Goal: Task Accomplishment & Management: Manage account settings

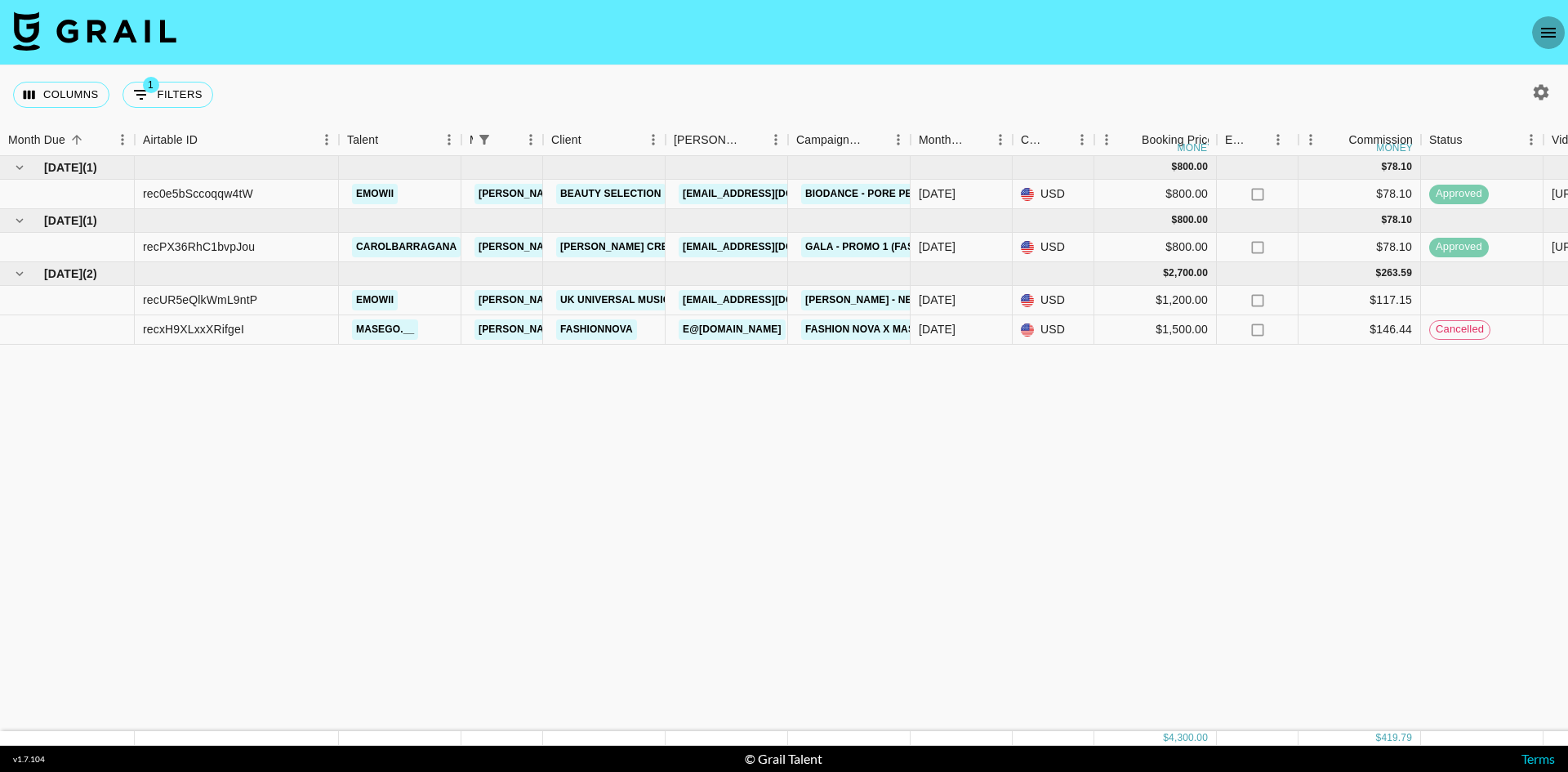
click at [1545, 28] on icon "open drawer" at bounding box center [1548, 32] width 15 height 10
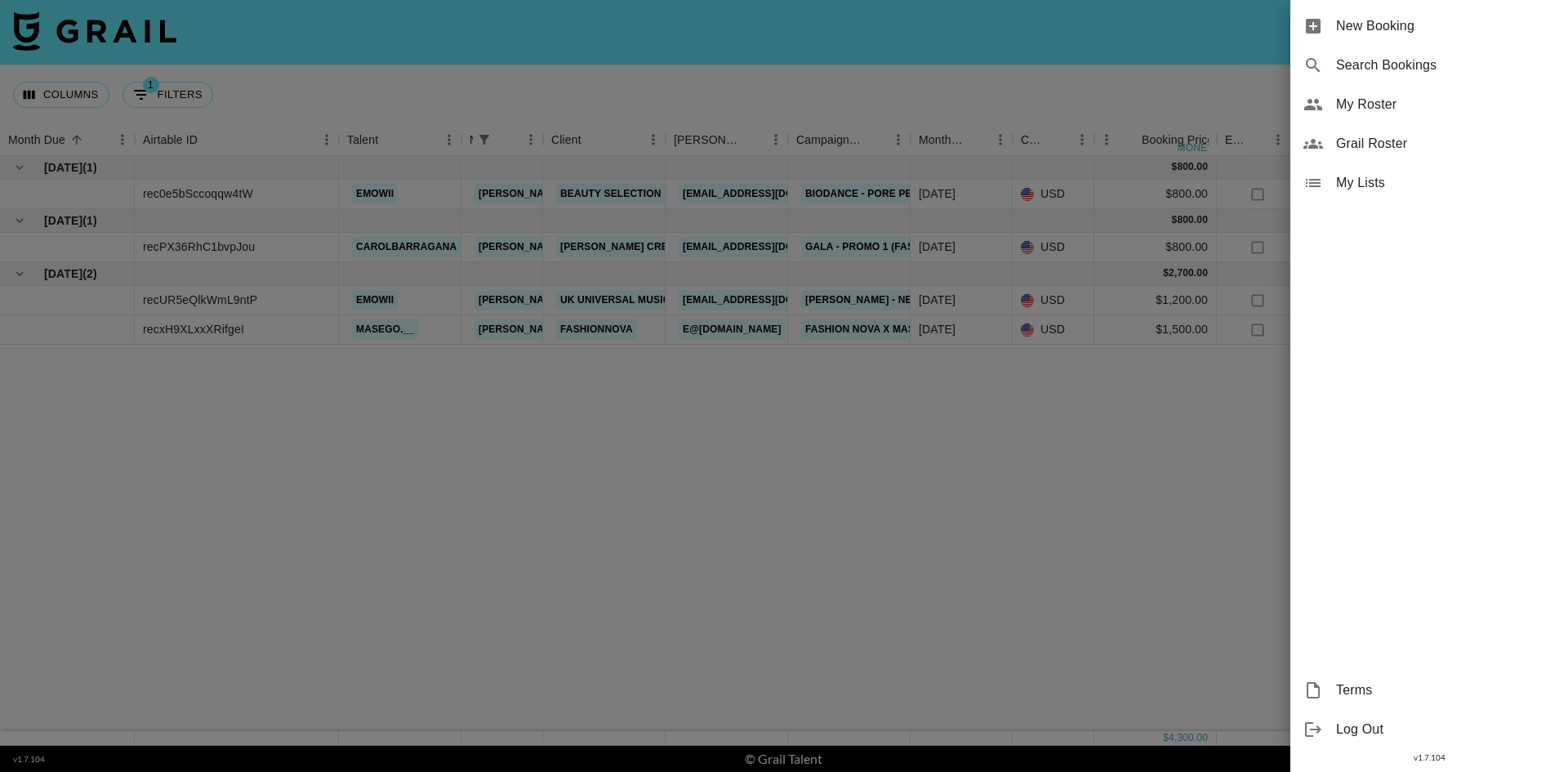
click at [1369, 93] on div "My Roster" at bounding box center [1429, 104] width 277 height 39
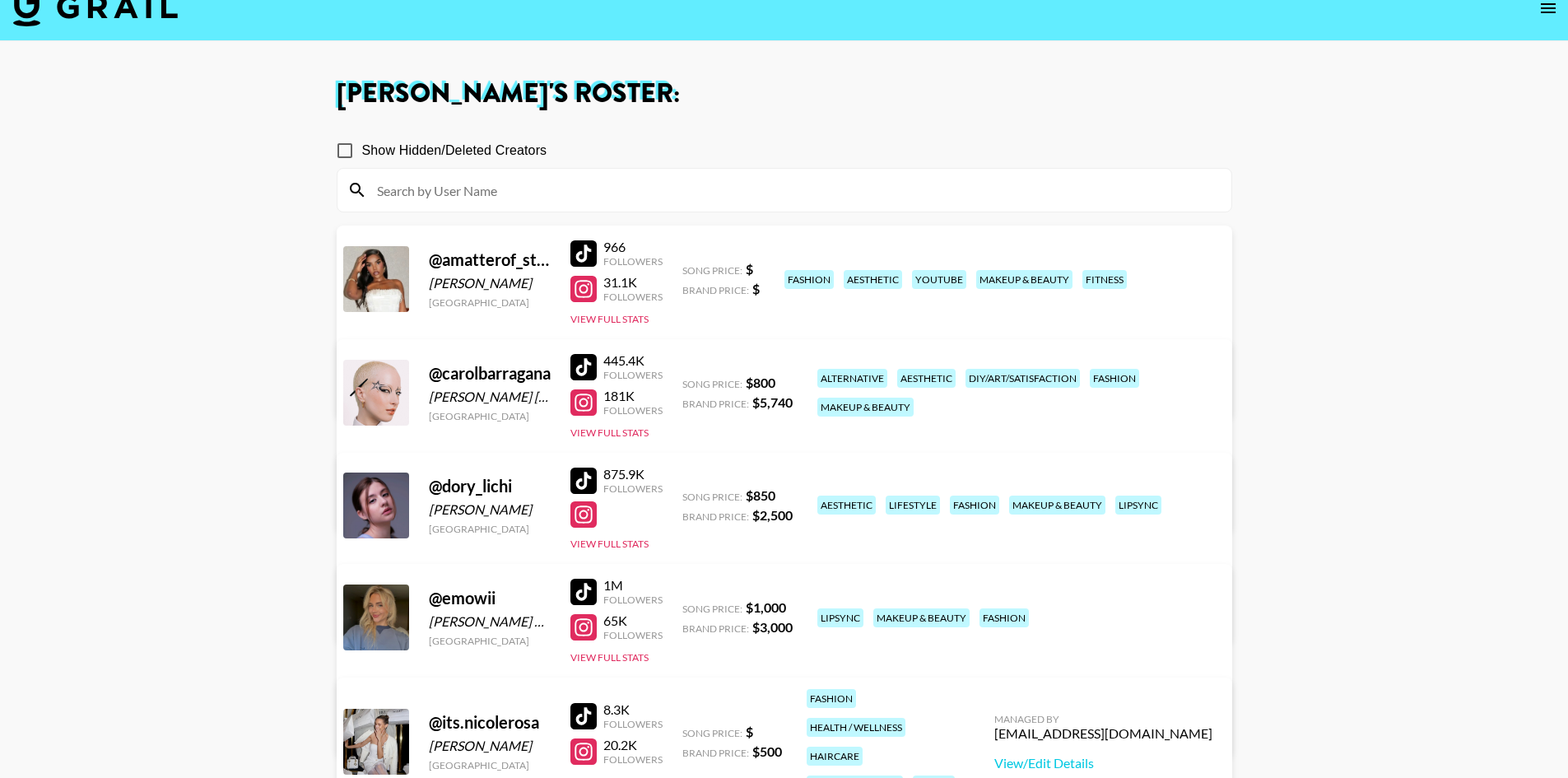
scroll to position [22, 0]
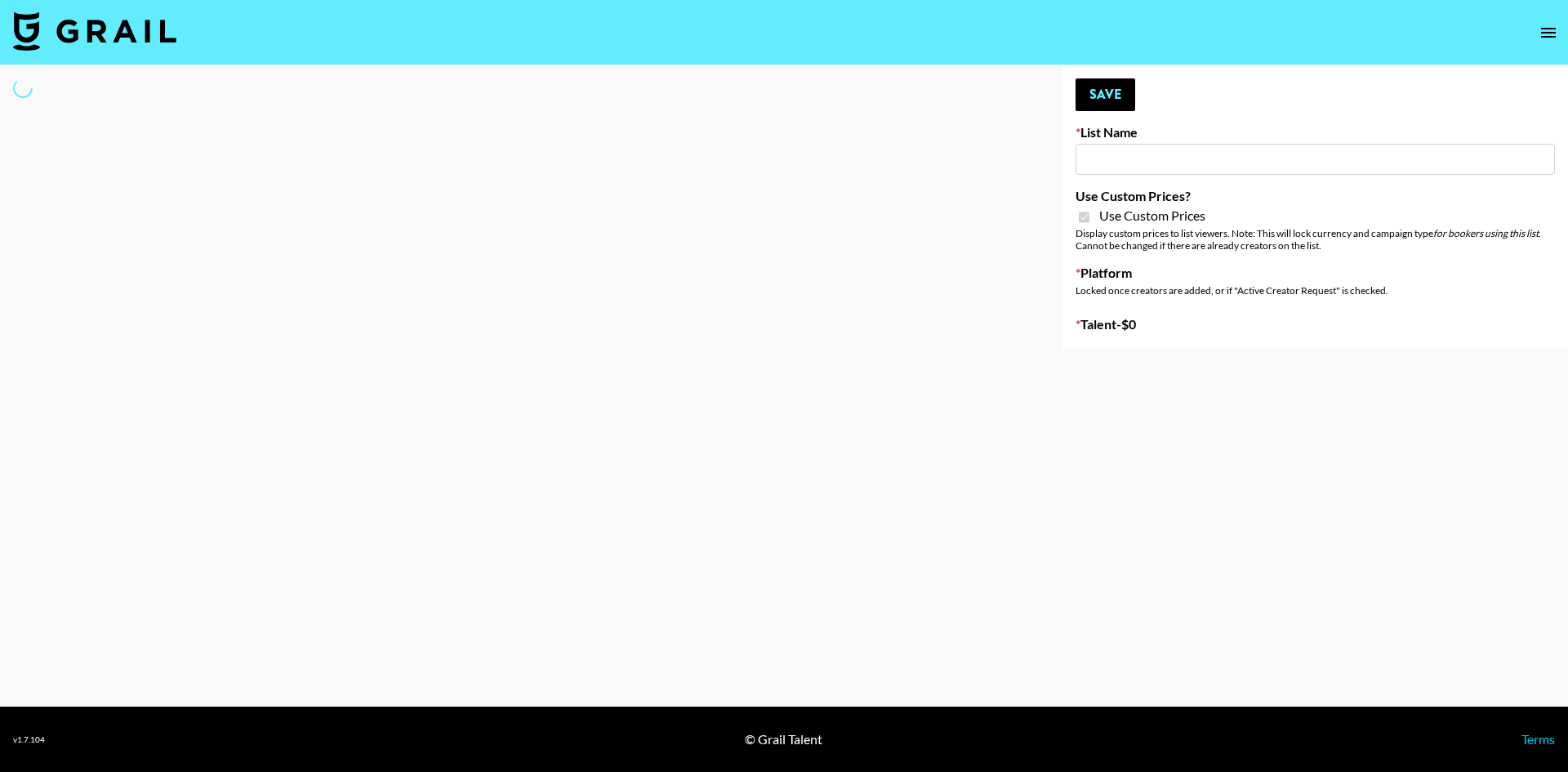
type input "FlexiSpot (Japanese Joinery Bed)"
checkbox input "true"
select select "Brand"
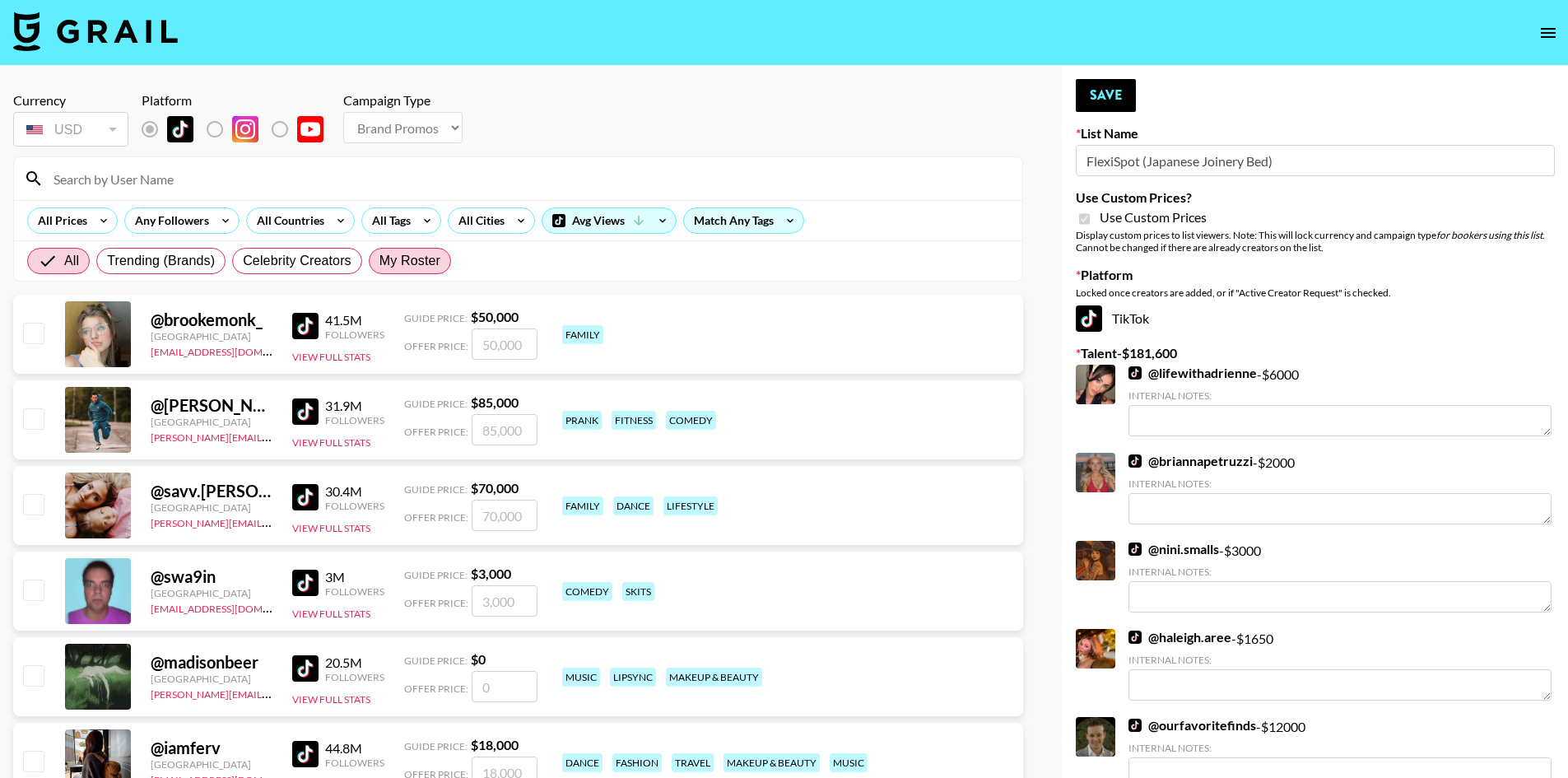
click at [398, 258] on span "My Roster" at bounding box center [410, 261] width 61 height 20
click at [380, 261] on input "My Roster" at bounding box center [380, 261] width 0 height 0
radio input "true"
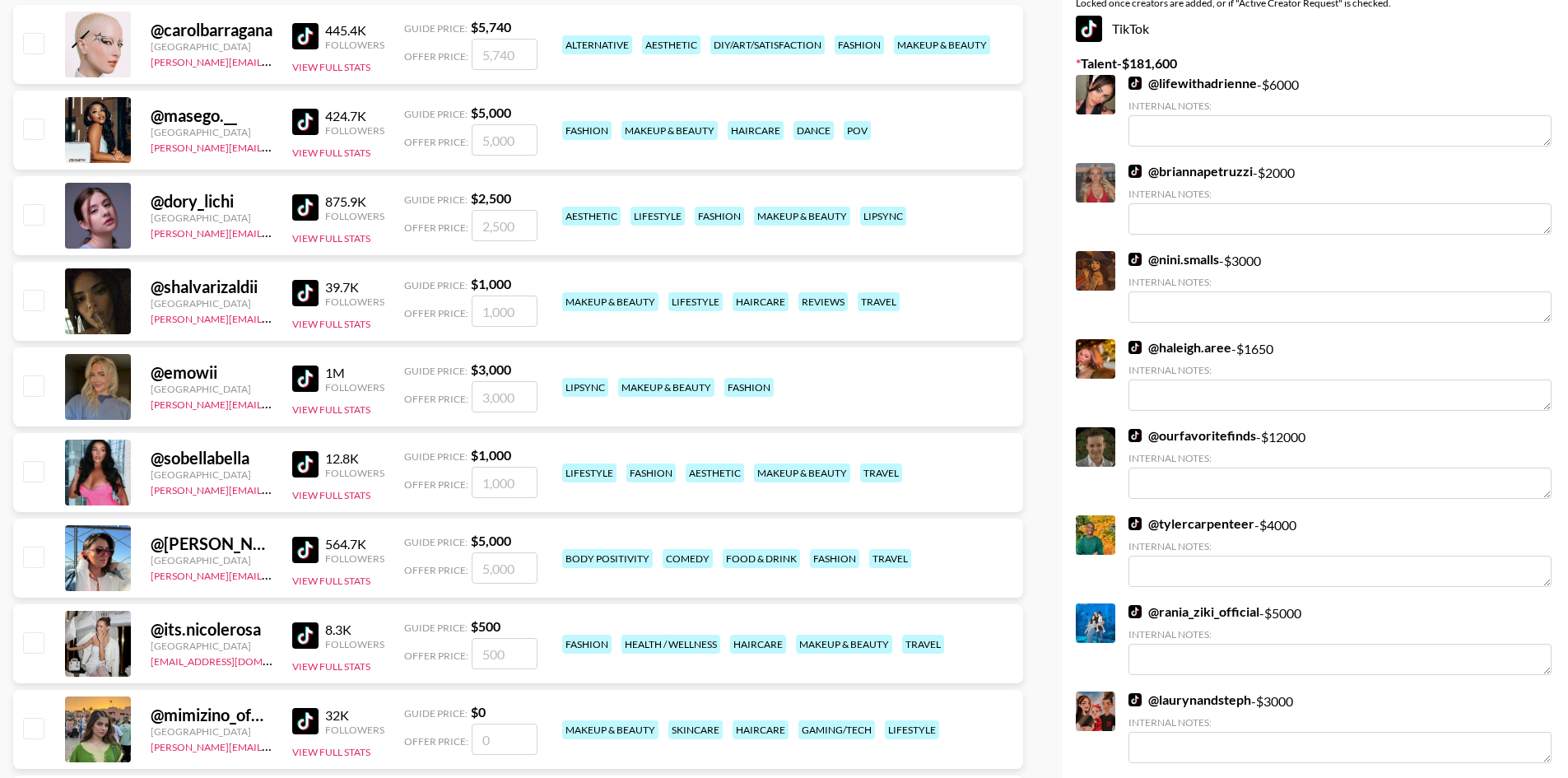
scroll to position [290, 0]
click at [33, 300] on input "checkbox" at bounding box center [32, 299] width 20 height 20
checkbox input "true"
type input "1000"
click at [30, 565] on input "checkbox" at bounding box center [32, 556] width 20 height 20
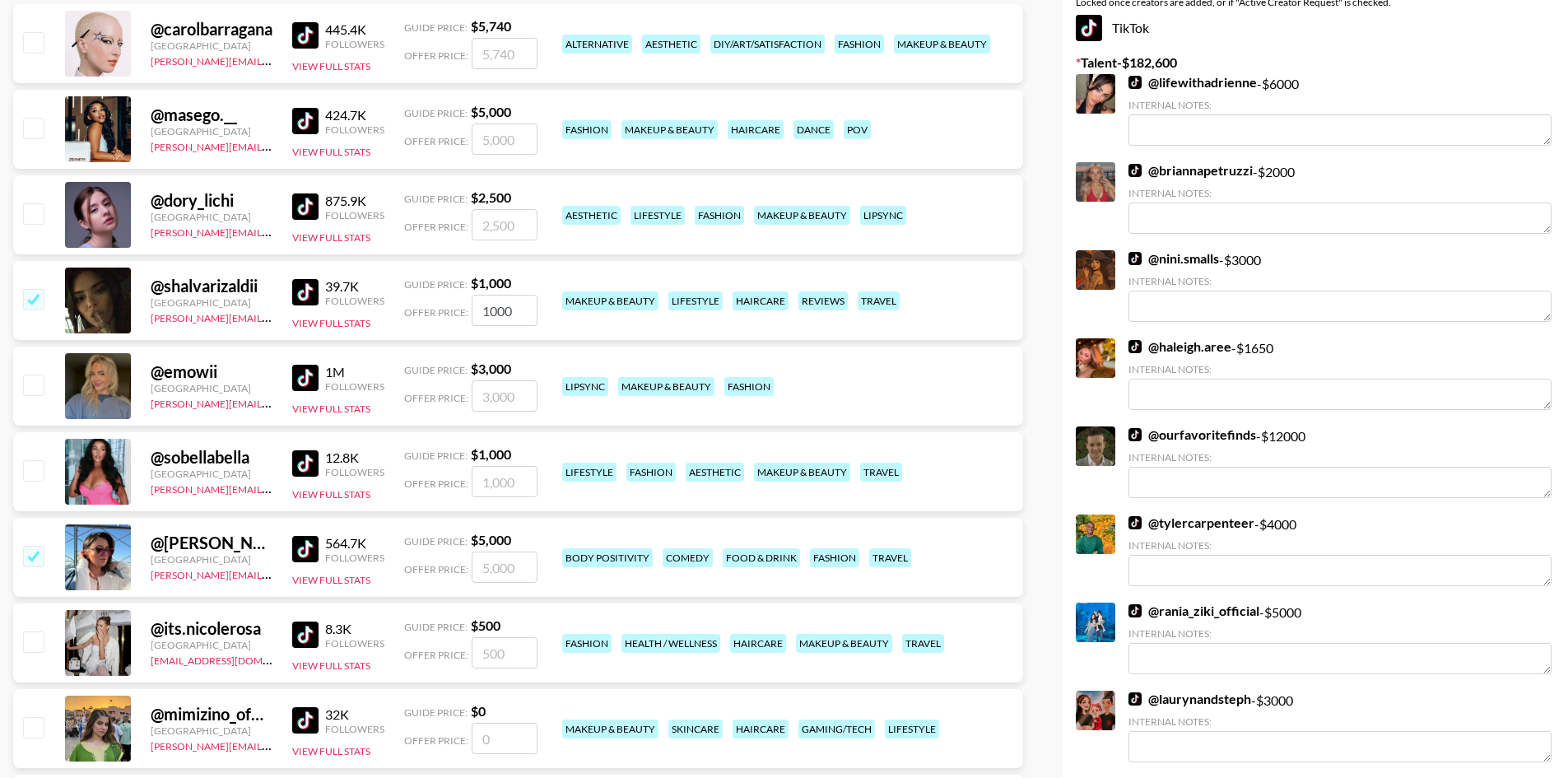
checkbox input "true"
type input "5000"
click at [38, 469] on input "checkbox" at bounding box center [32, 470] width 20 height 20
checkbox input "true"
type input "1000"
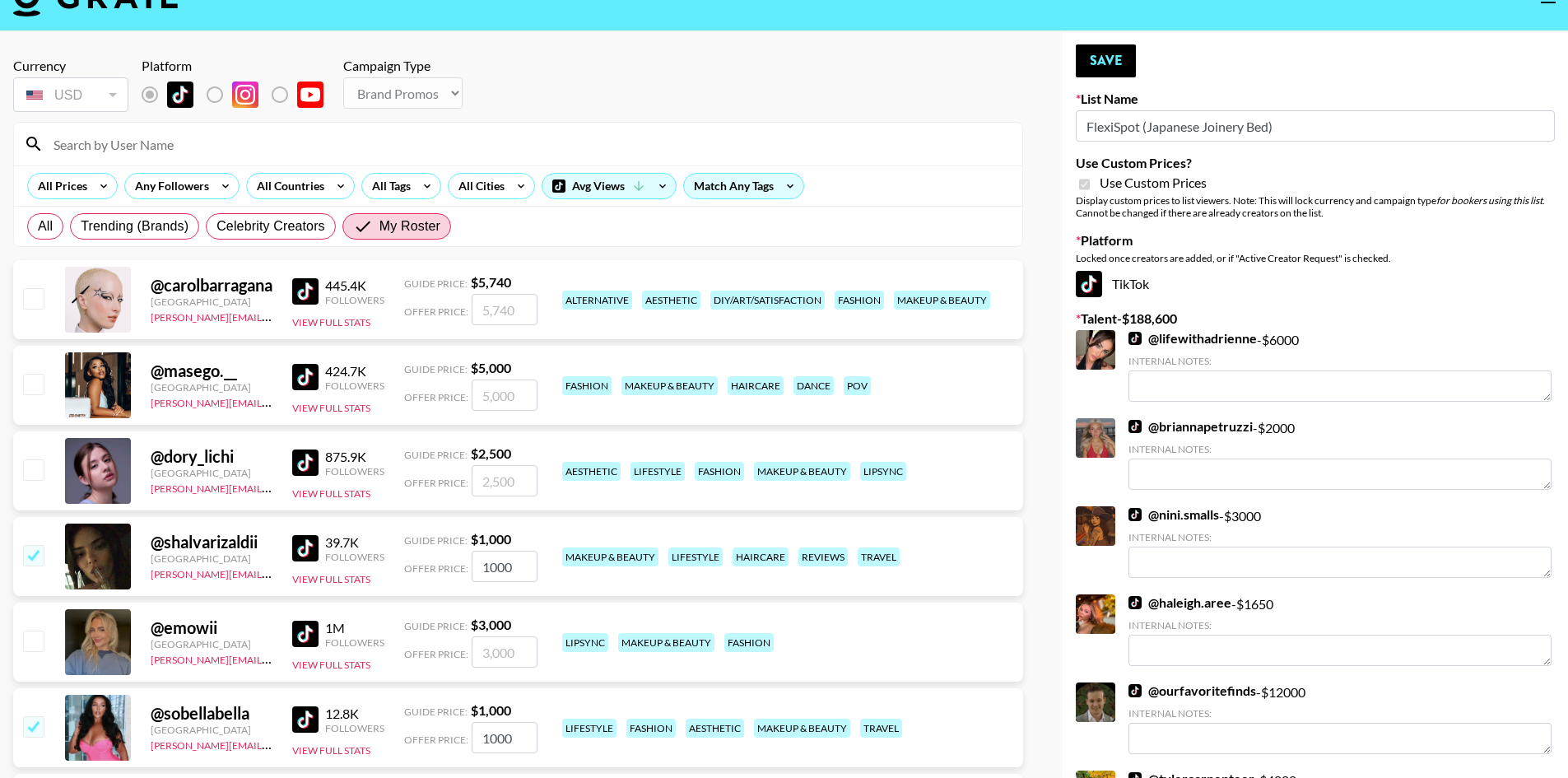
scroll to position [0, 0]
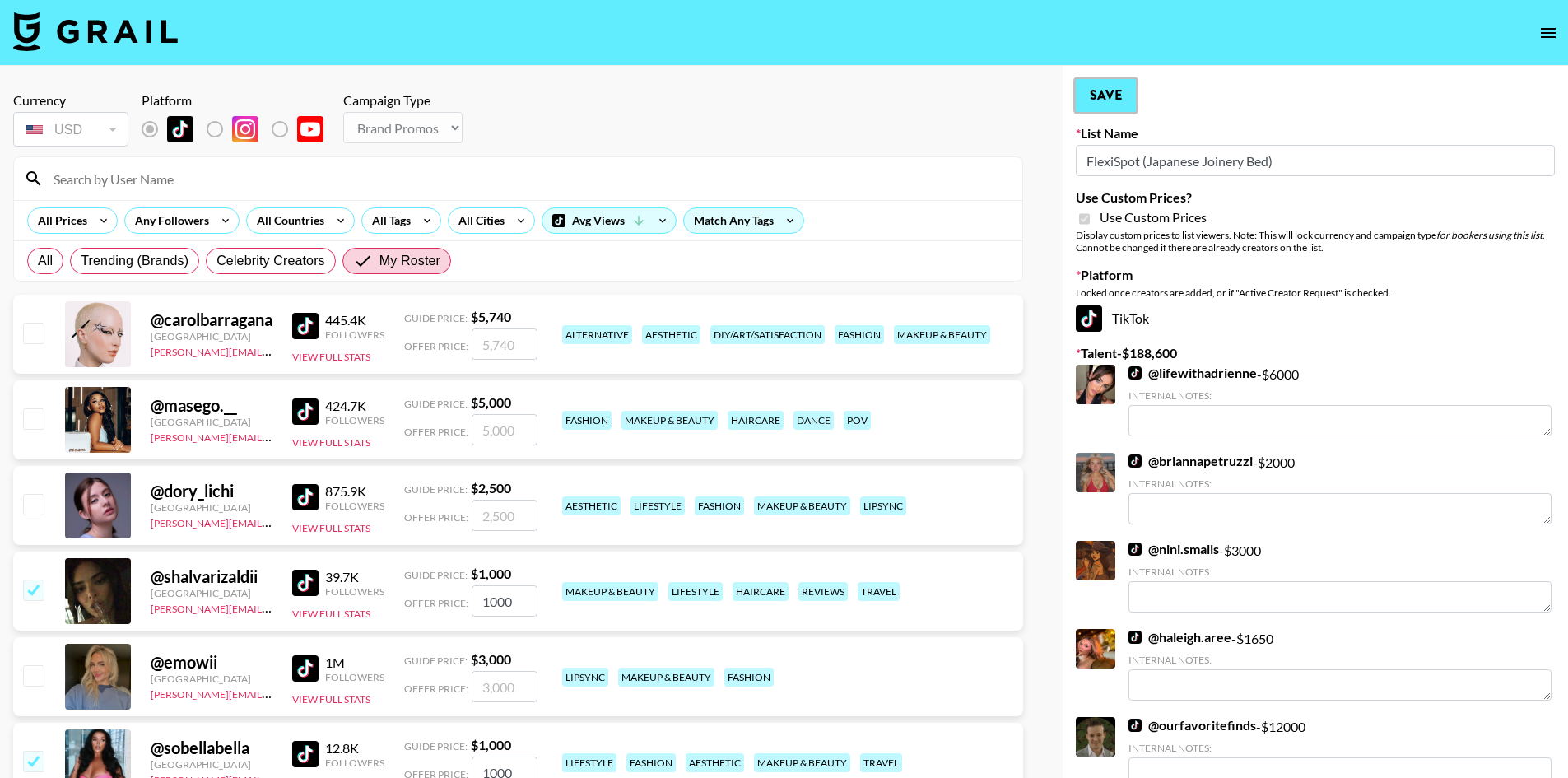
click at [1113, 94] on button "Save" at bounding box center [1105, 94] width 60 height 32
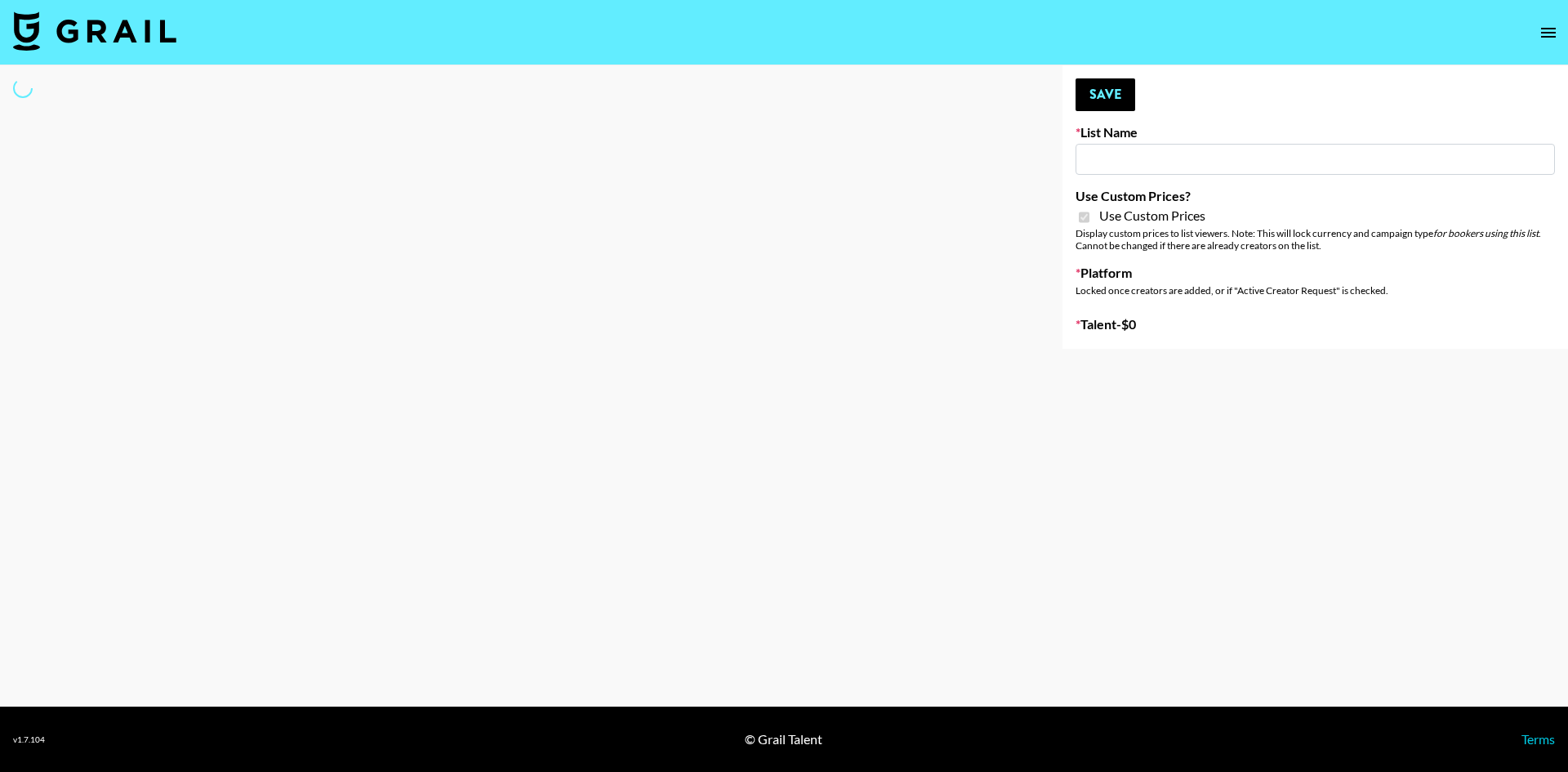
type input "Temu Q4"
checkbox input "true"
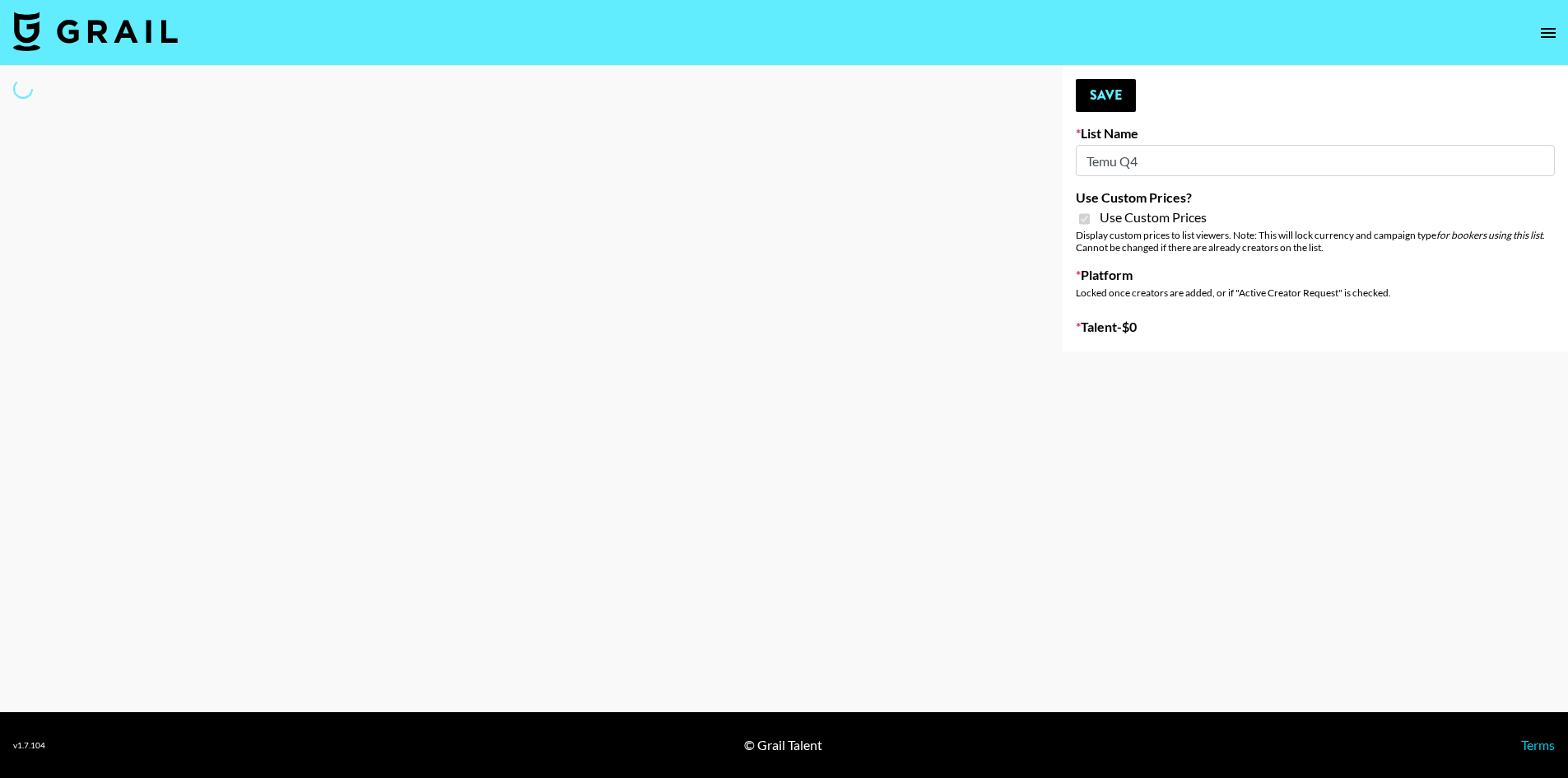
select select "Brand"
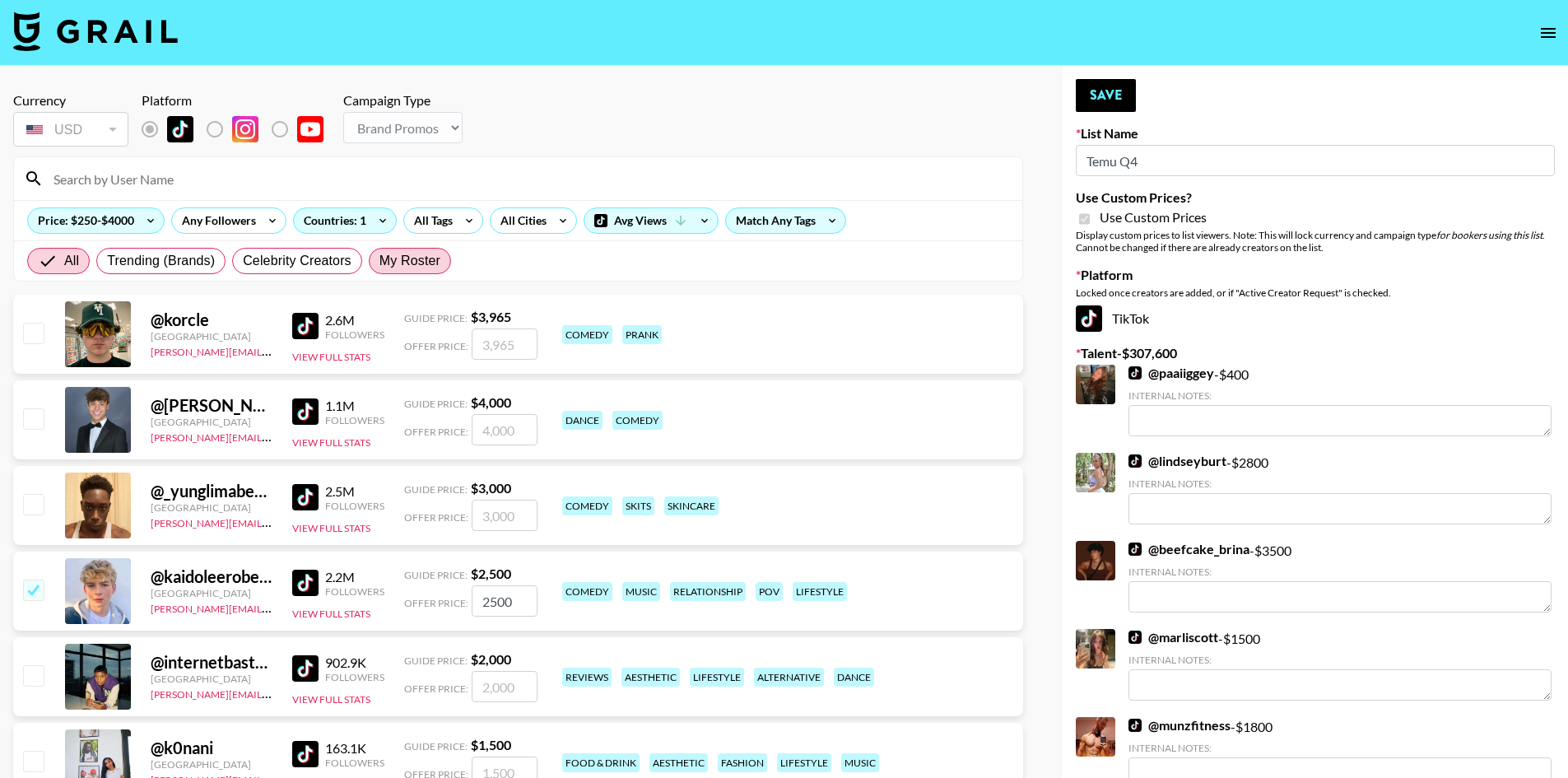
click at [410, 251] on span "My Roster" at bounding box center [410, 261] width 61 height 20
click at [380, 261] on input "My Roster" at bounding box center [380, 261] width 0 height 0
radio input "true"
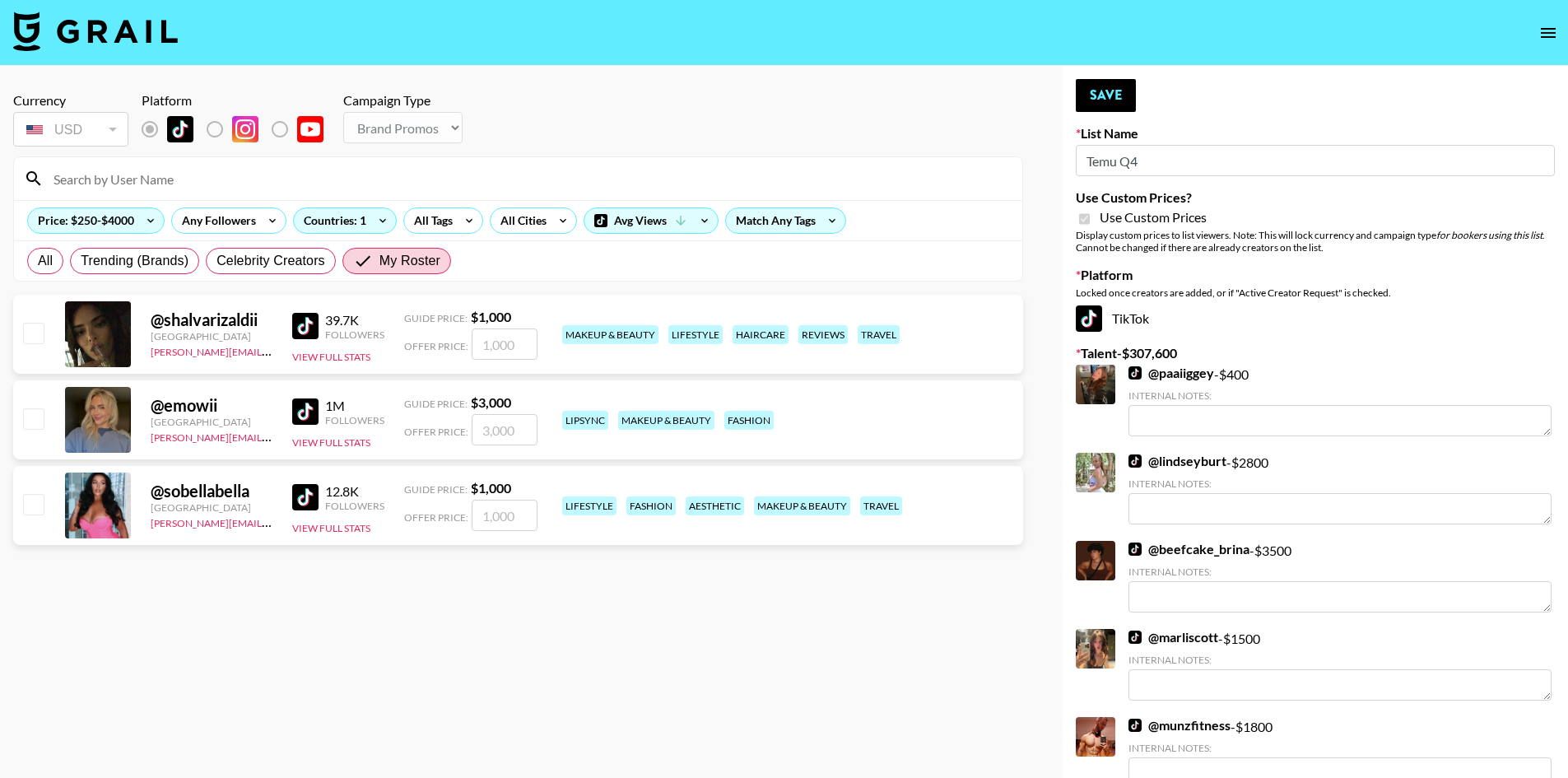
click at [36, 513] on input "checkbox" at bounding box center [32, 504] width 20 height 20
checkbox input "true"
type input "1000"
click at [40, 415] on input "checkbox" at bounding box center [32, 418] width 20 height 20
checkbox input "true"
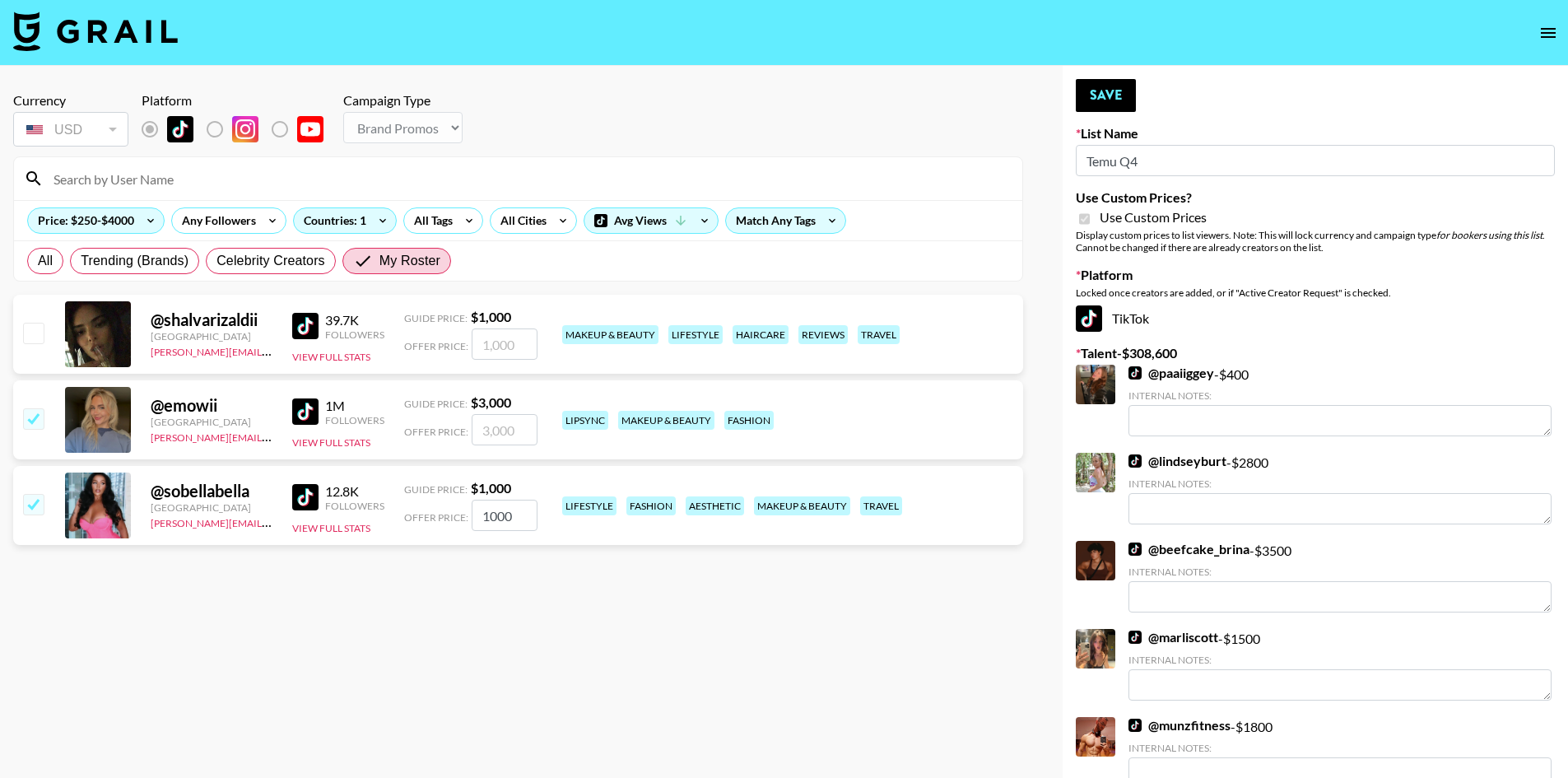
type input "3000"
click at [40, 326] on input "checkbox" at bounding box center [32, 332] width 20 height 20
checkbox input "true"
type input "1000"
click at [1101, 101] on button "Save" at bounding box center [1105, 94] width 60 height 32
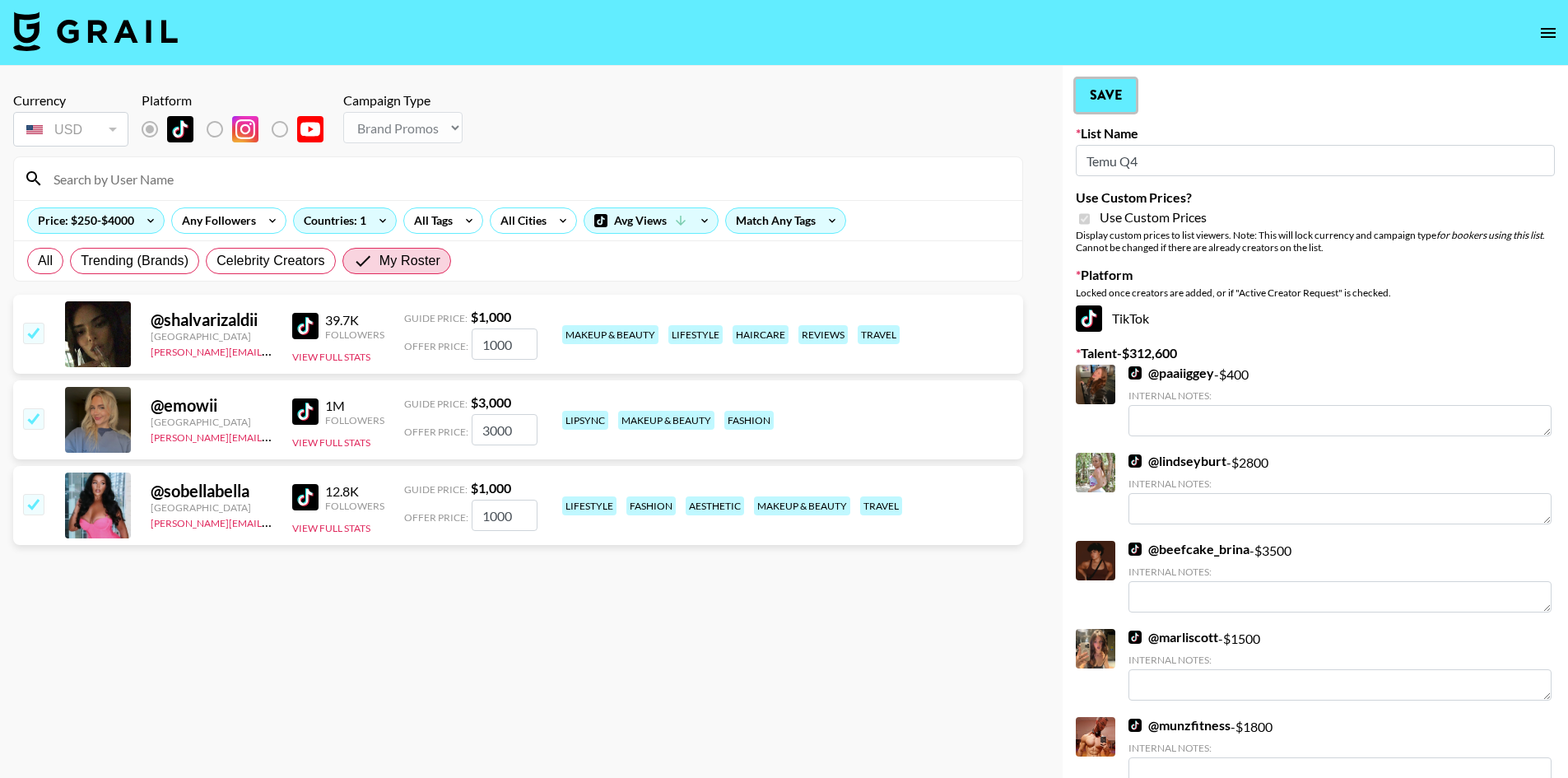
radio input "true"
